Goal: Transaction & Acquisition: Purchase product/service

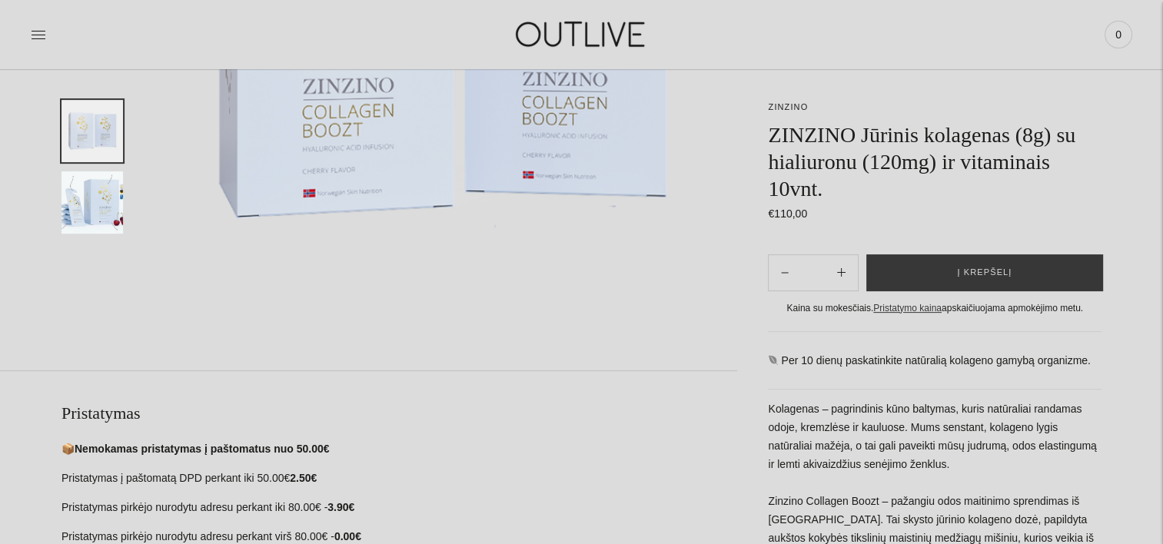
scroll to position [384, 0]
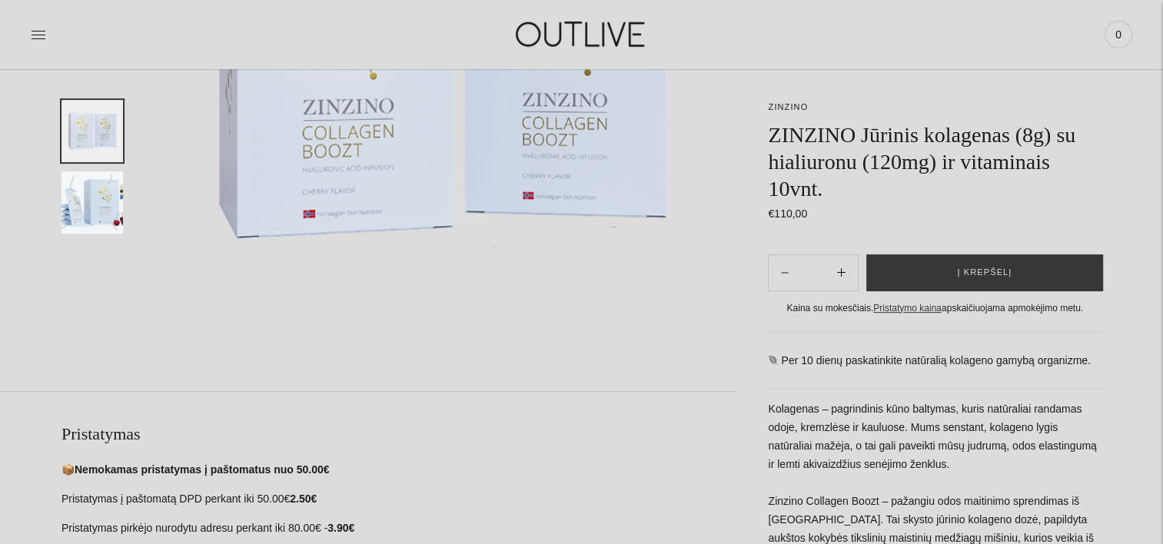
click at [844, 274] on icon "Subtract product quantity" at bounding box center [841, 272] width 8 height 8
type input "**"
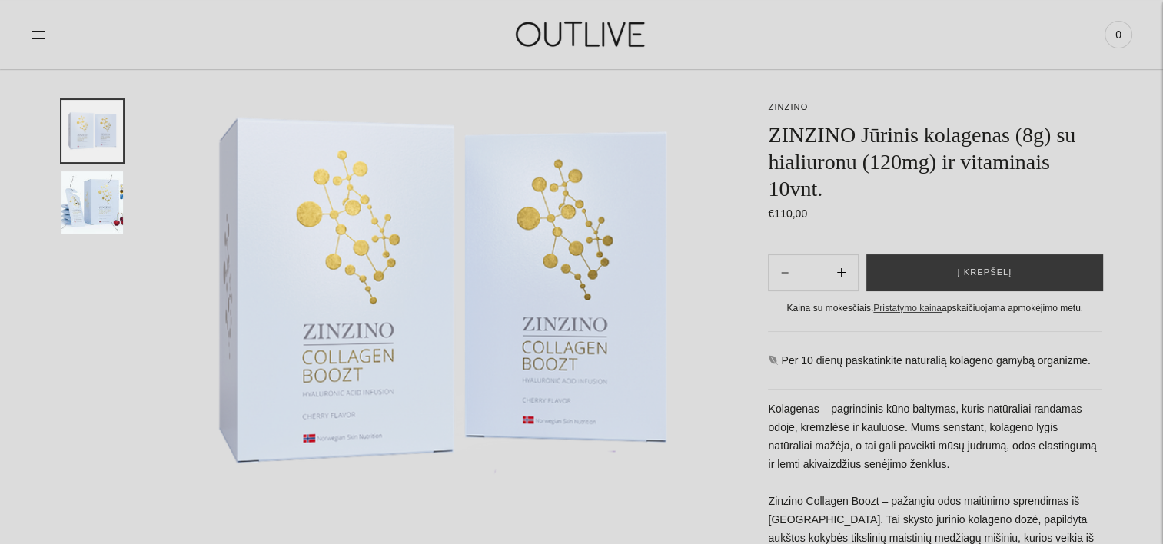
scroll to position [154, 0]
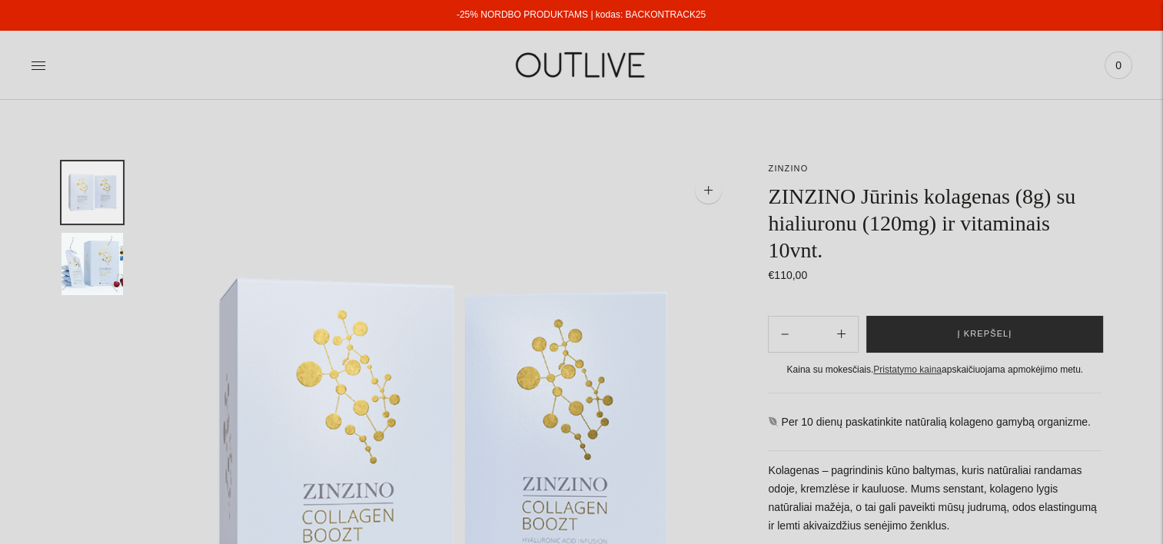
click at [936, 335] on button "Į krepšelį" at bounding box center [984, 334] width 237 height 37
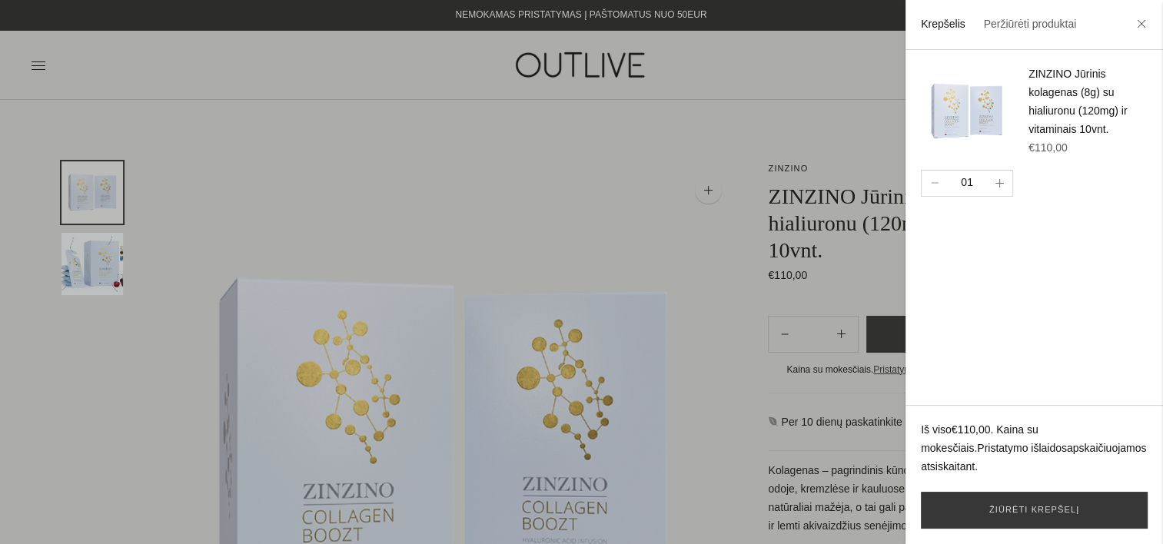
click at [996, 182] on icon "button" at bounding box center [1000, 183] width 8 height 8
click at [999, 181] on icon "button" at bounding box center [1000, 183] width 8 height 8
click at [931, 182] on icon "button" at bounding box center [935, 183] width 8 height 2
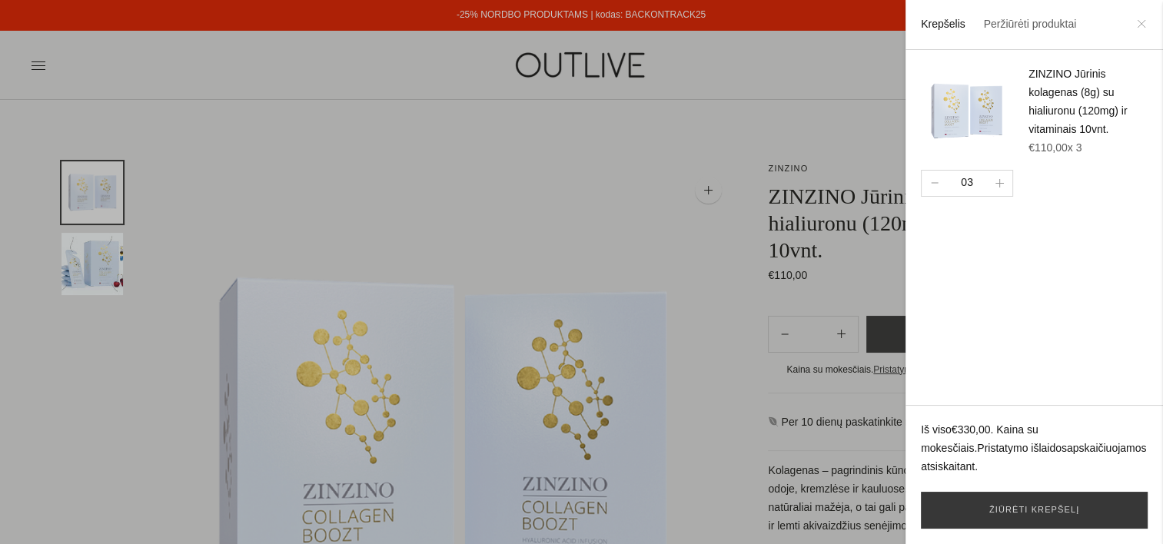
click at [1139, 23] on icon at bounding box center [1141, 23] width 7 height 7
